Goal: Task Accomplishment & Management: Use online tool/utility

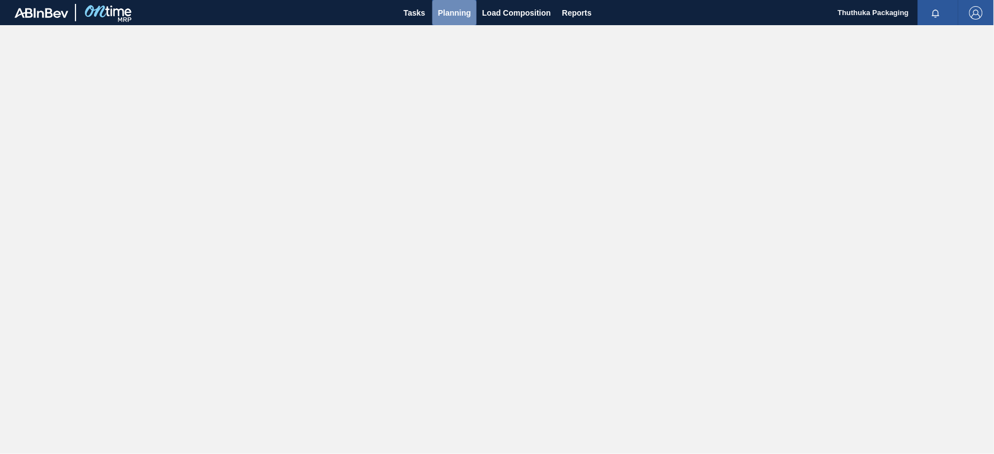
click at [453, 10] on span "Planning" at bounding box center [454, 12] width 33 height 13
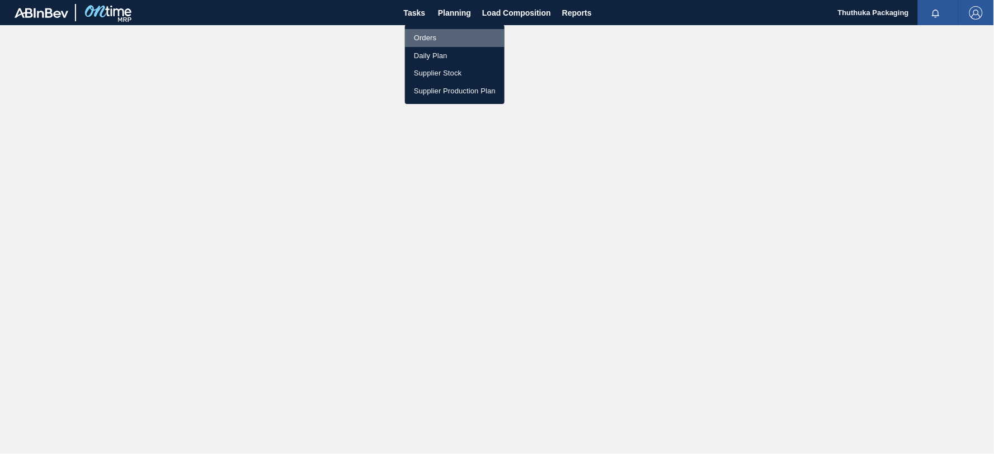
click at [438, 37] on li "Orders" at bounding box center [455, 38] width 100 height 18
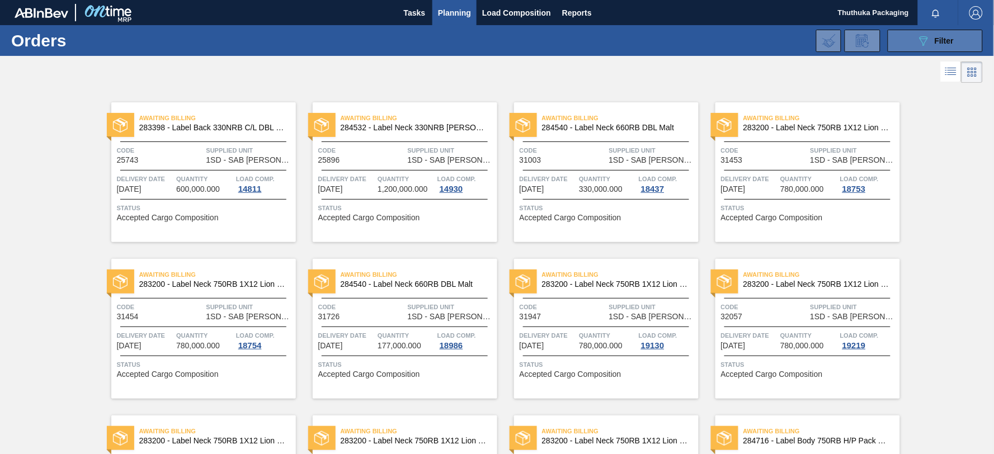
click at [917, 41] on icon "089F7B8B-B2A5-4AFE-B5C0-19BA573D28AC" at bounding box center [923, 40] width 13 height 13
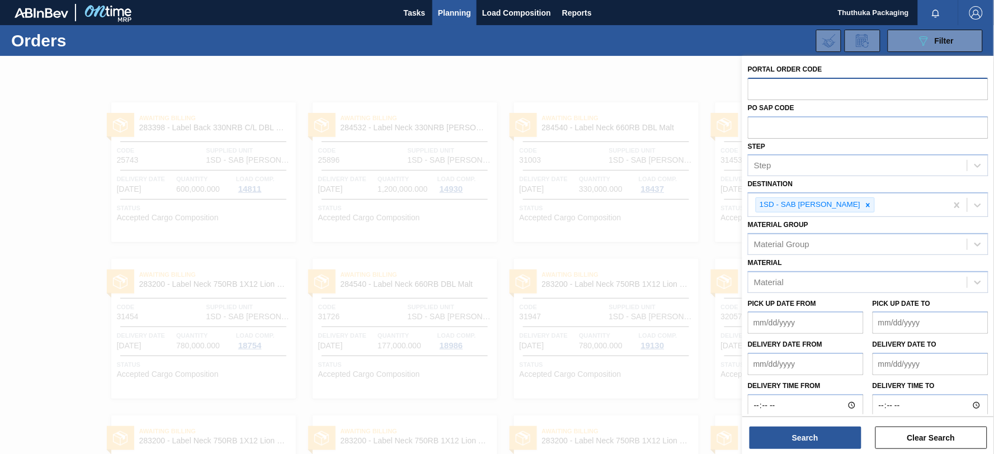
click at [781, 88] on input "text" at bounding box center [868, 88] width 241 height 21
paste input "text"
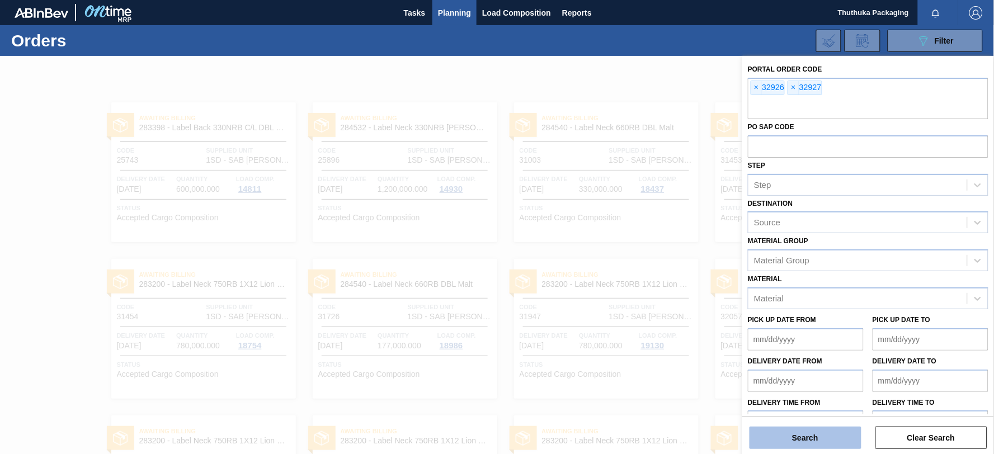
click at [818, 431] on button "Search" at bounding box center [805, 438] width 112 height 22
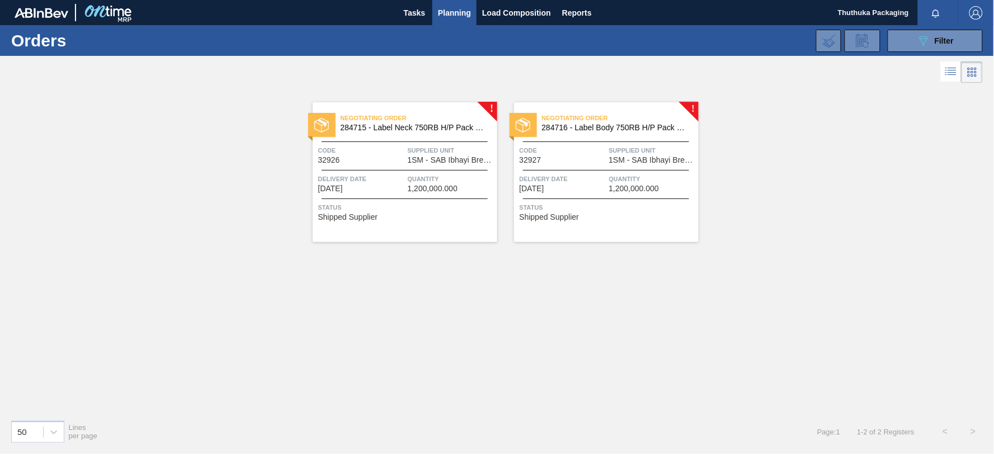
click at [409, 126] on span "284715 - Label Neck 750RB H/P Pack Upgrade" at bounding box center [415, 128] width 148 height 8
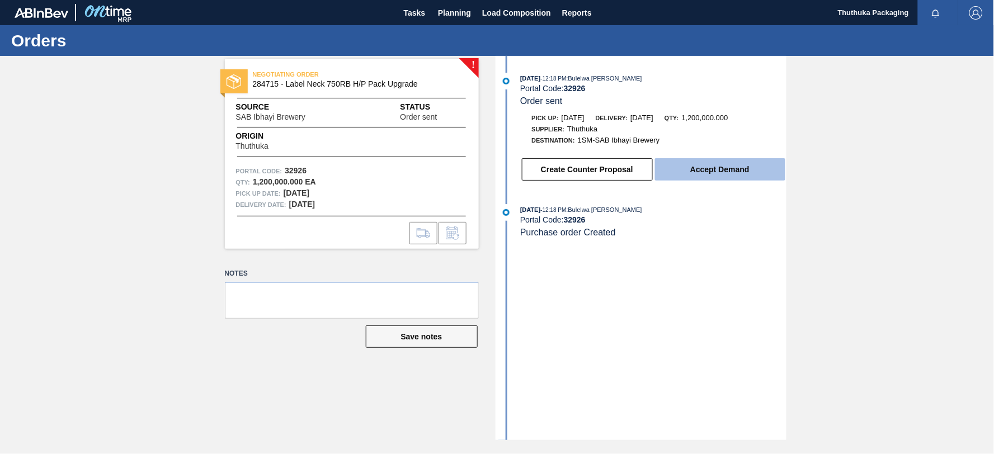
click at [741, 165] on button "Accept Demand" at bounding box center [720, 169] width 130 height 22
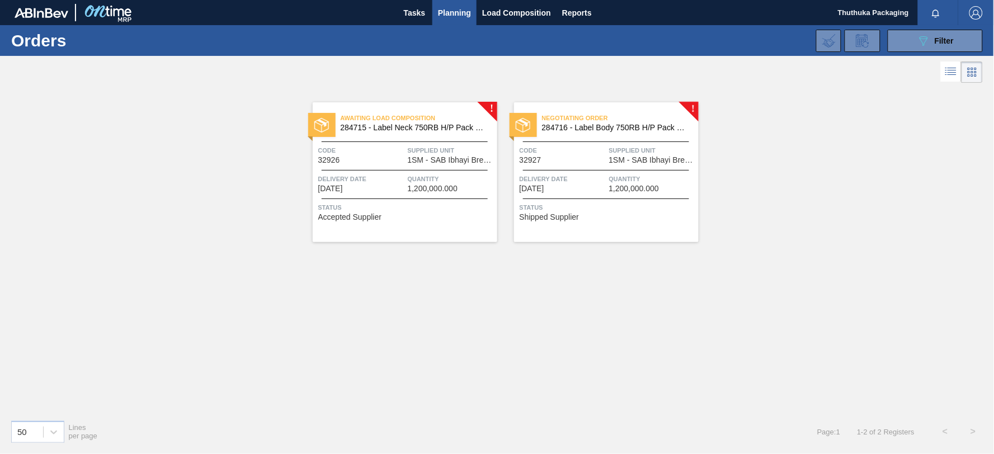
click at [648, 129] on span "284716 - Label Body 750RB H/P Pack Upgrade" at bounding box center [616, 128] width 148 height 8
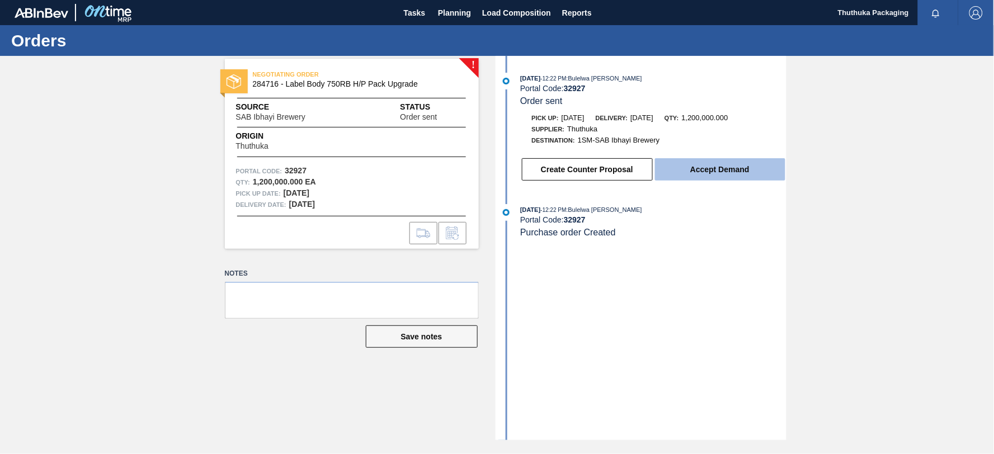
click at [682, 169] on button "Accept Demand" at bounding box center [720, 169] width 130 height 22
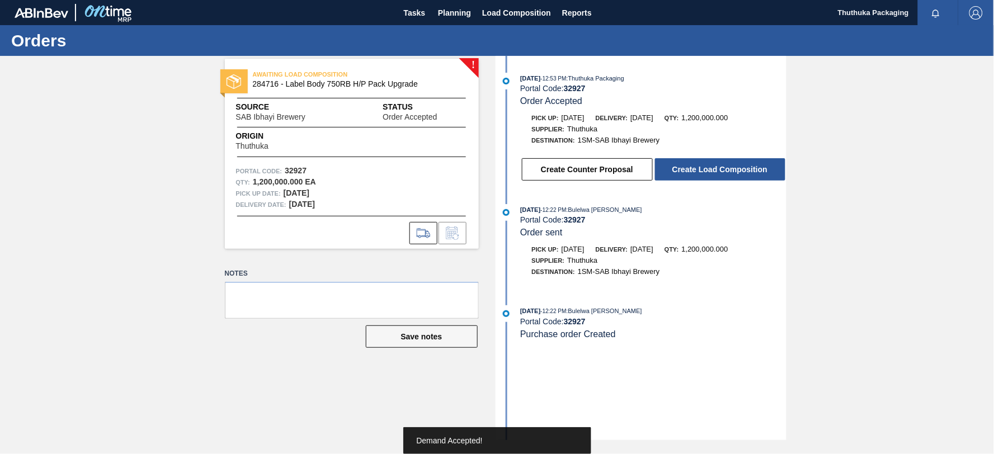
click at [682, 169] on button "Create Load Composition" at bounding box center [720, 169] width 130 height 22
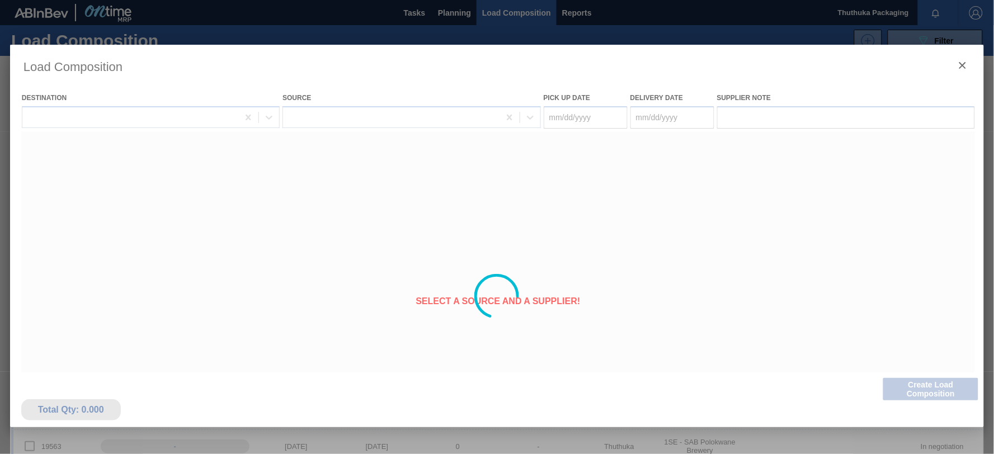
type Date "[DATE]"
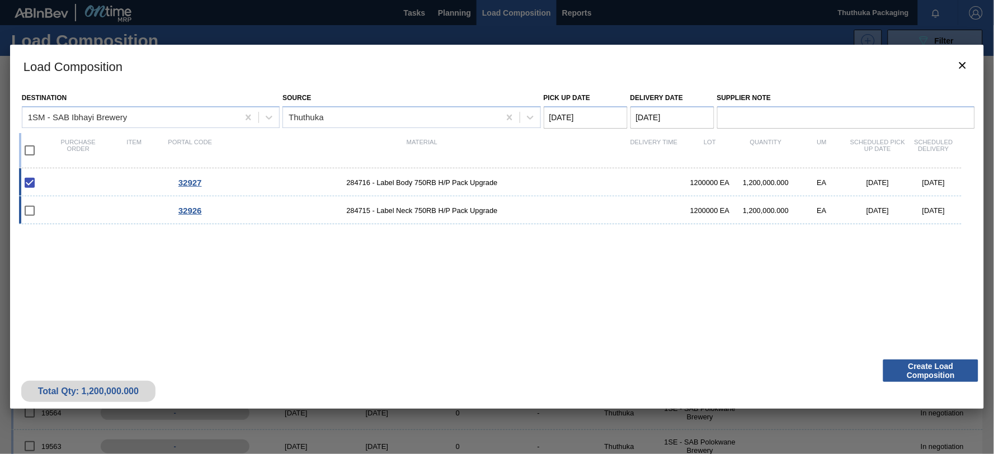
click at [45, 214] on div at bounding box center [37, 210] width 26 height 23
checkbox input "true"
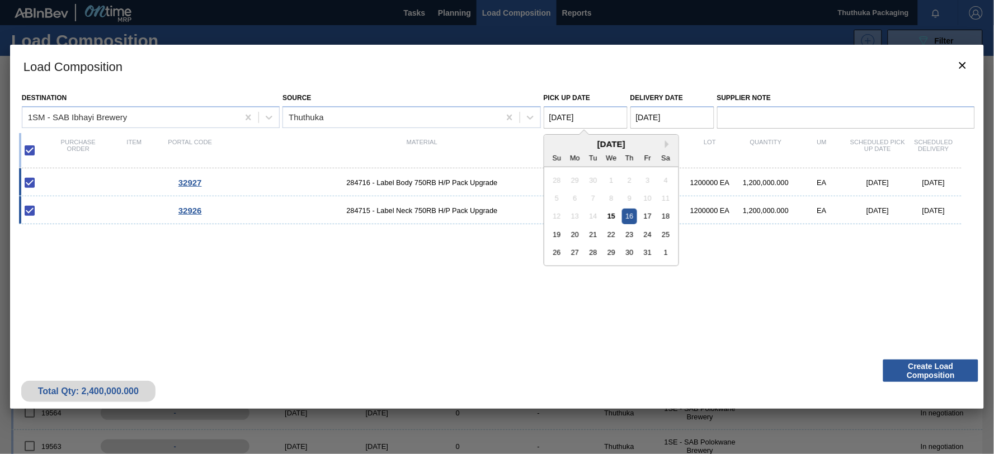
click at [612, 116] on Date "[DATE]" at bounding box center [586, 117] width 84 height 22
click at [610, 215] on div "15" at bounding box center [611, 216] width 15 height 15
type Date "[DATE]"
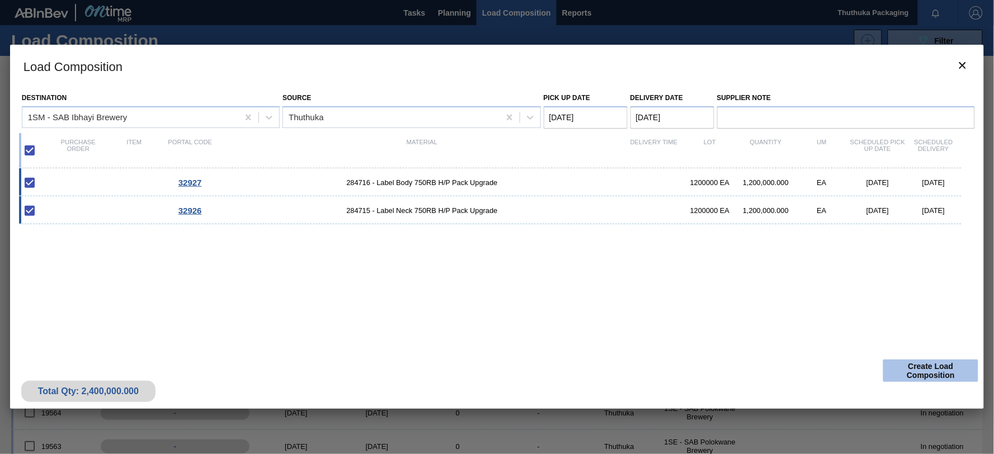
click at [945, 370] on button "Create Load Composition" at bounding box center [930, 371] width 95 height 22
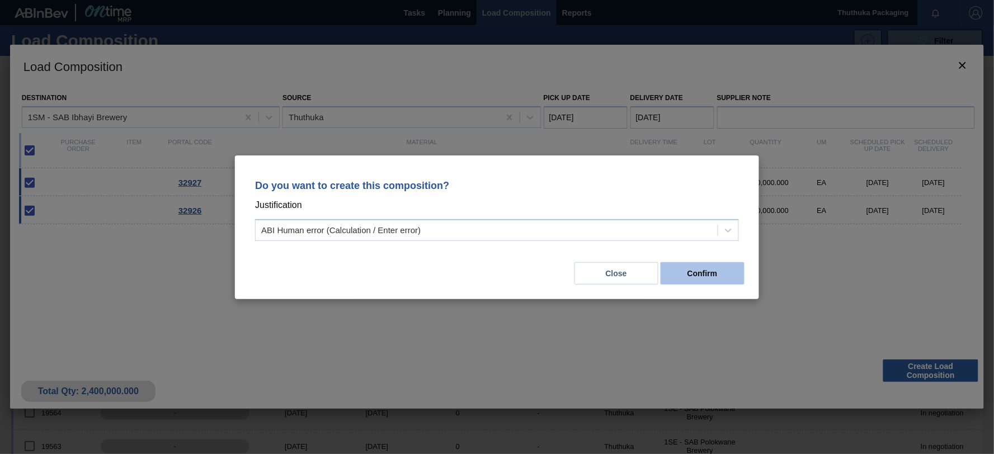
click at [724, 264] on button "Confirm" at bounding box center [703, 273] width 84 height 22
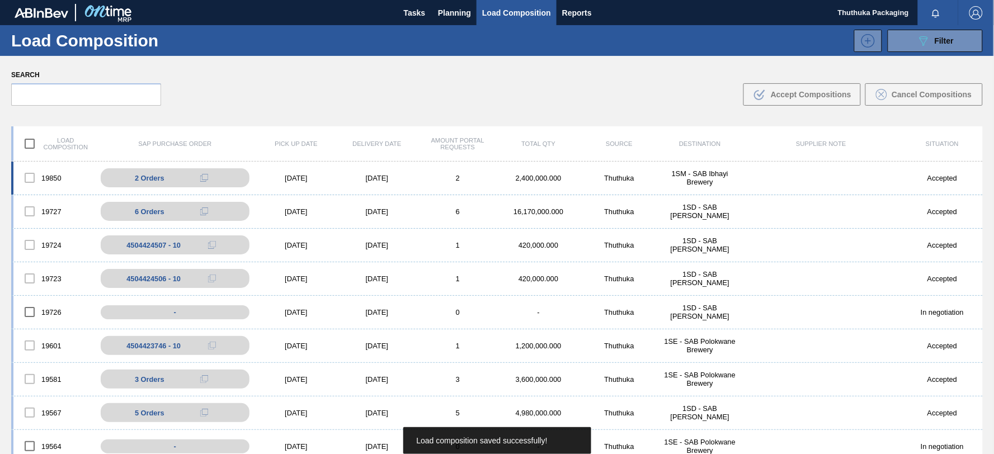
click at [623, 175] on div "Thuthuka" at bounding box center [619, 178] width 81 height 8
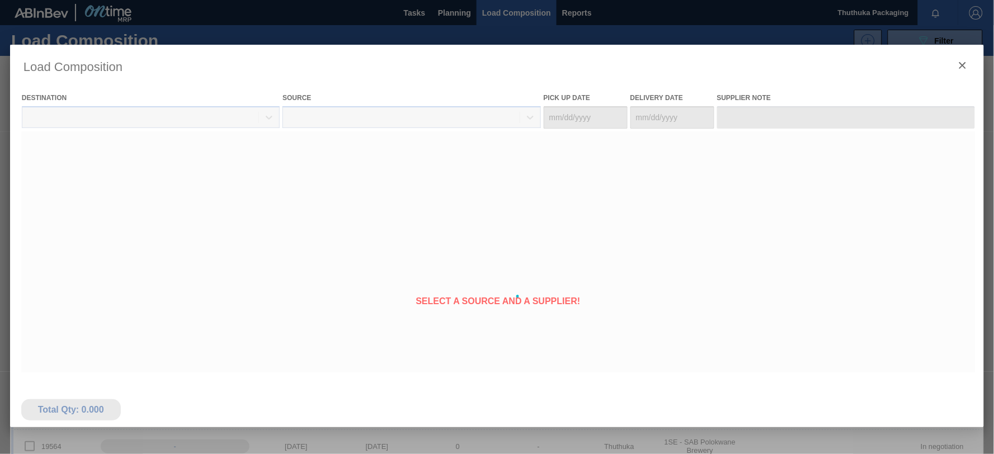
type Date "[DATE]"
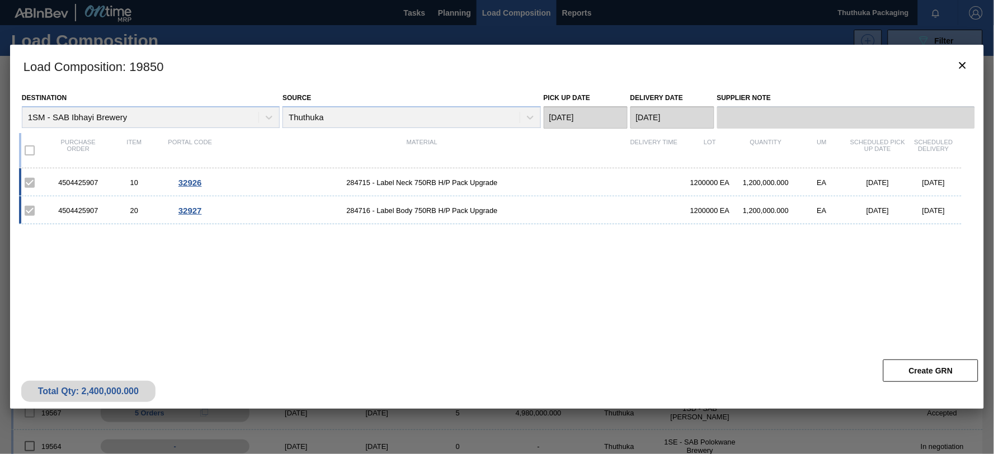
click at [81, 180] on div "4504425907" at bounding box center [78, 182] width 56 height 8
copy div "4504425907"
click at [356, 182] on span "284715 - Label Neck 750RB H/P Pack Upgrade" at bounding box center [422, 182] width 408 height 8
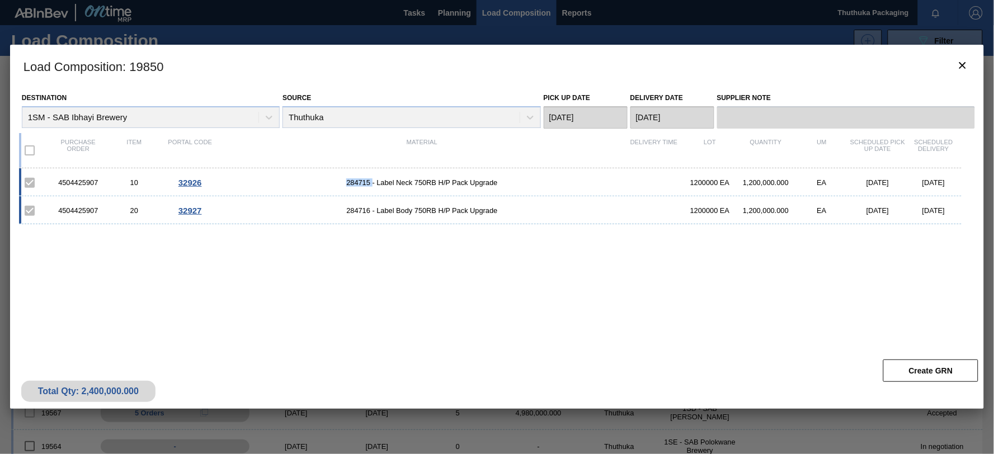
copy span "284715"
click at [360, 211] on span "284716 - Label Body 750RB H/P Pack Upgrade" at bounding box center [422, 210] width 408 height 8
copy span "284716"
click at [959, 62] on icon "botão de ícone" at bounding box center [962, 65] width 13 height 13
